Goal: Transaction & Acquisition: Purchase product/service

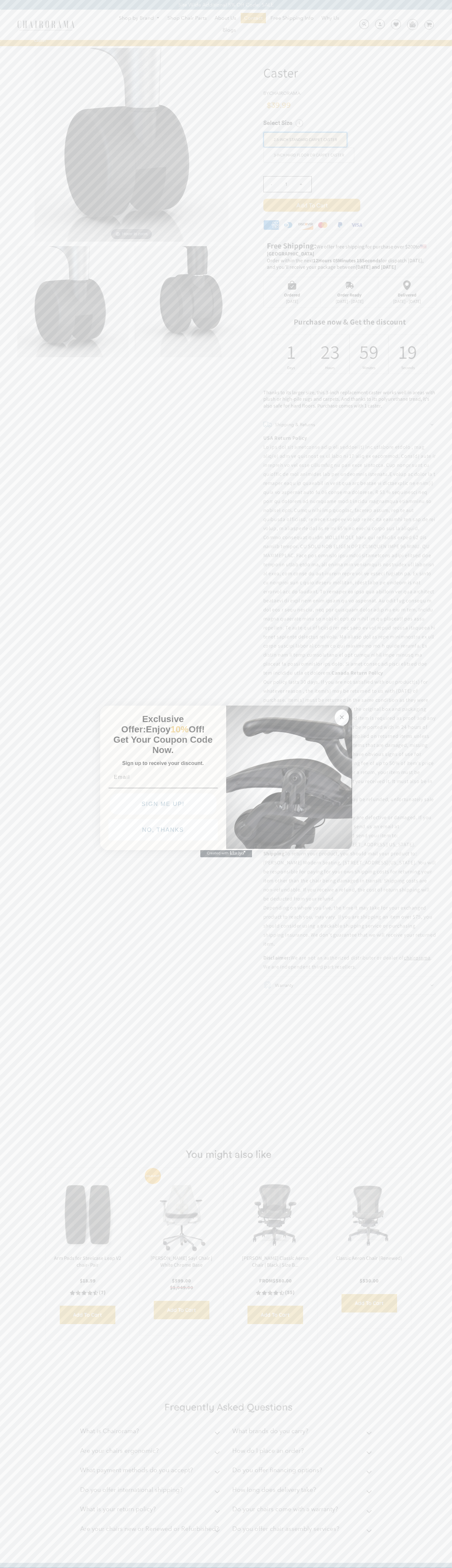
click at [163, 831] on button "NO, THANKS" at bounding box center [163, 830] width 109 height 21
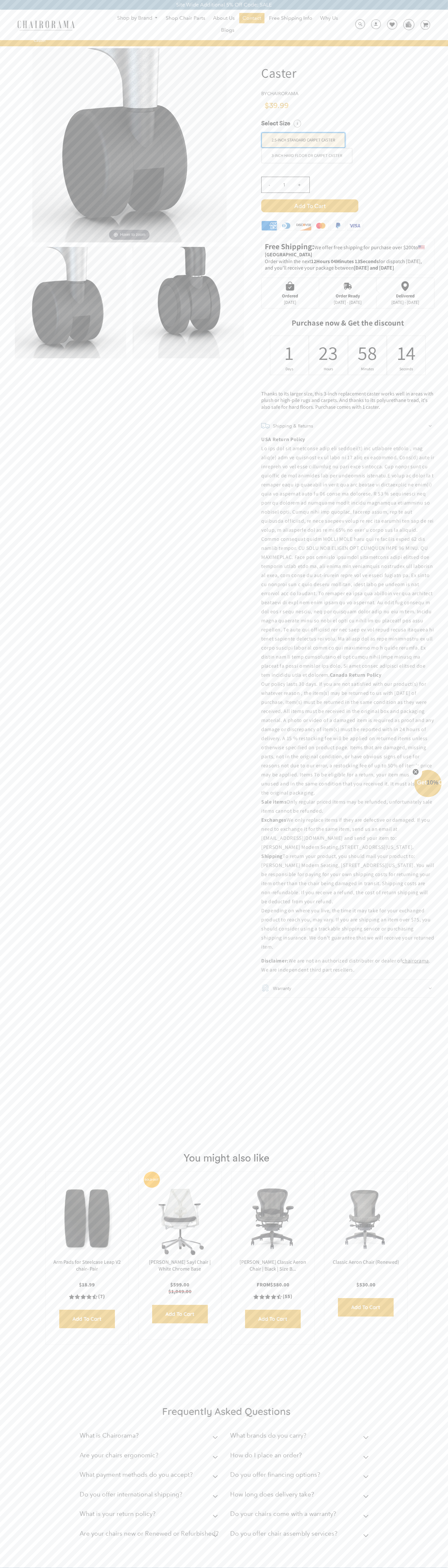
click at [309, 206] on span "Add to Cart" at bounding box center [309, 206] width 97 height 13
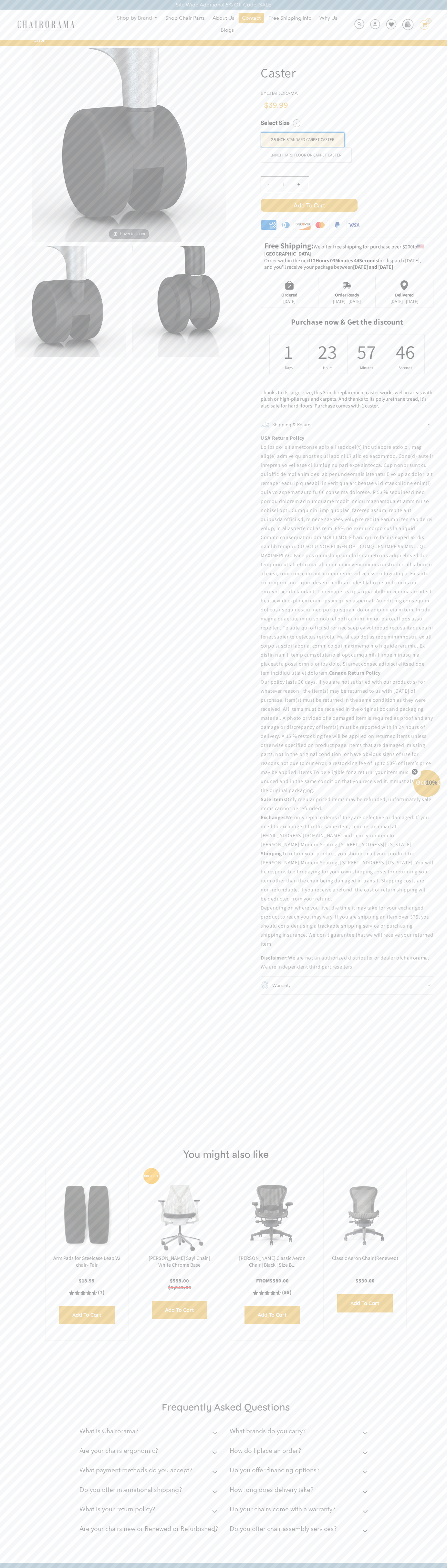
click at [424, 25] on icon at bounding box center [424, 24] width 5 height 4
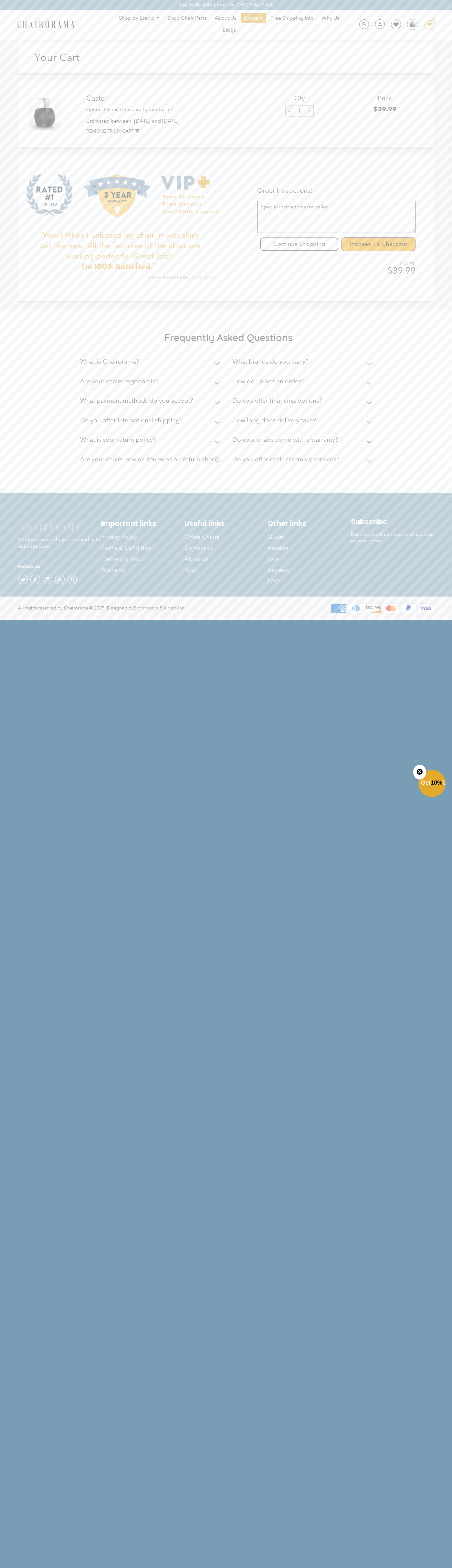
click at [378, 244] on input "Proceed To Checkout" at bounding box center [378, 244] width 74 height 13
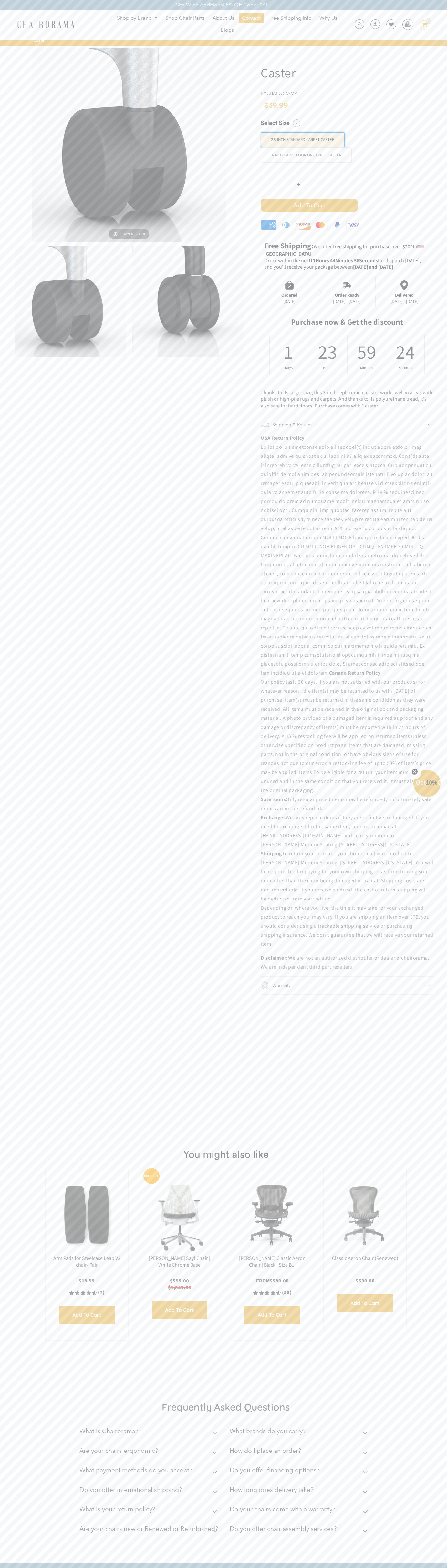
click at [415, 772] on icon "Close teaser" at bounding box center [414, 772] width 2 height 2
